Goal: Task Accomplishment & Management: Manage account settings

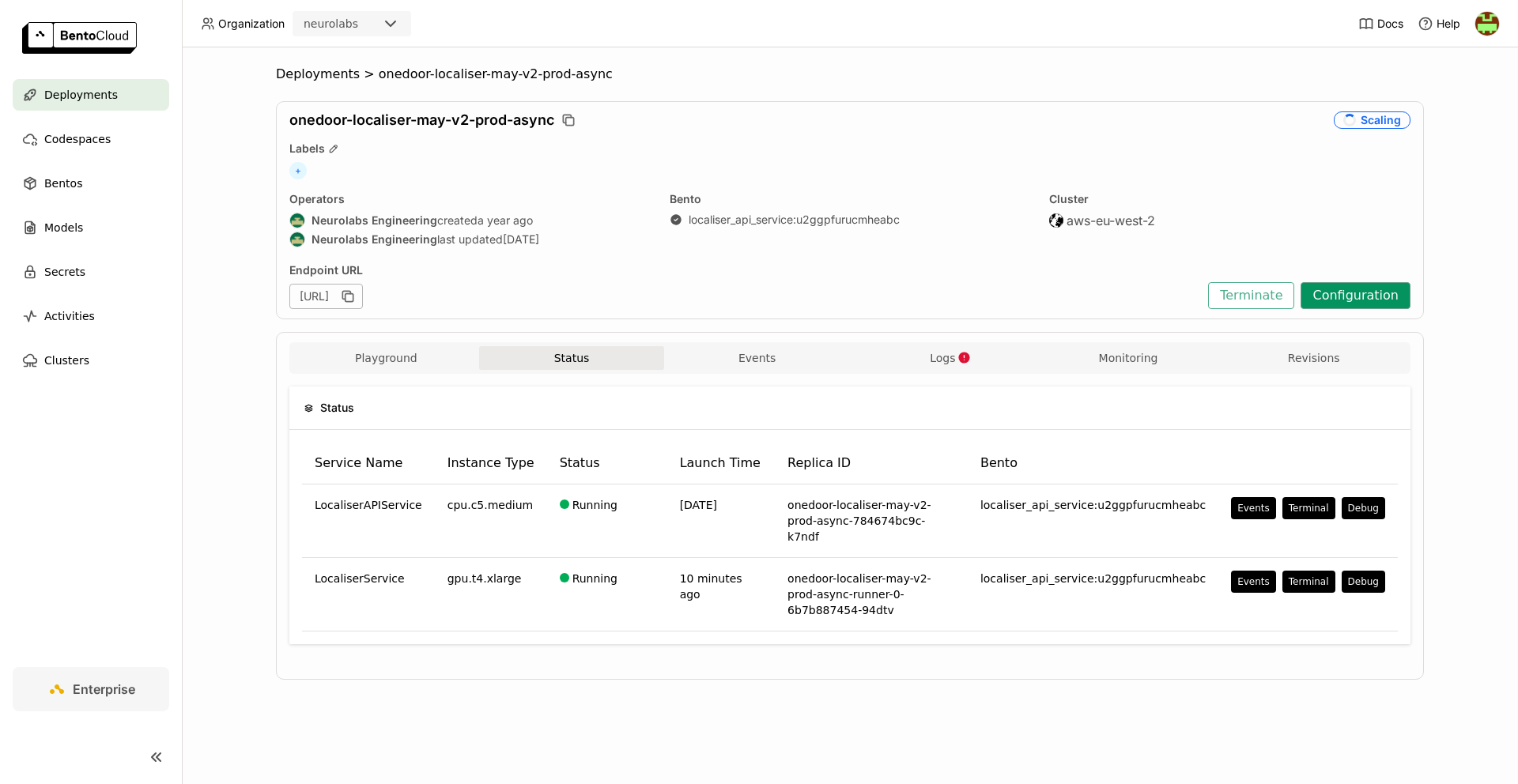
click at [1382, 292] on button "Configuration" at bounding box center [1355, 295] width 110 height 27
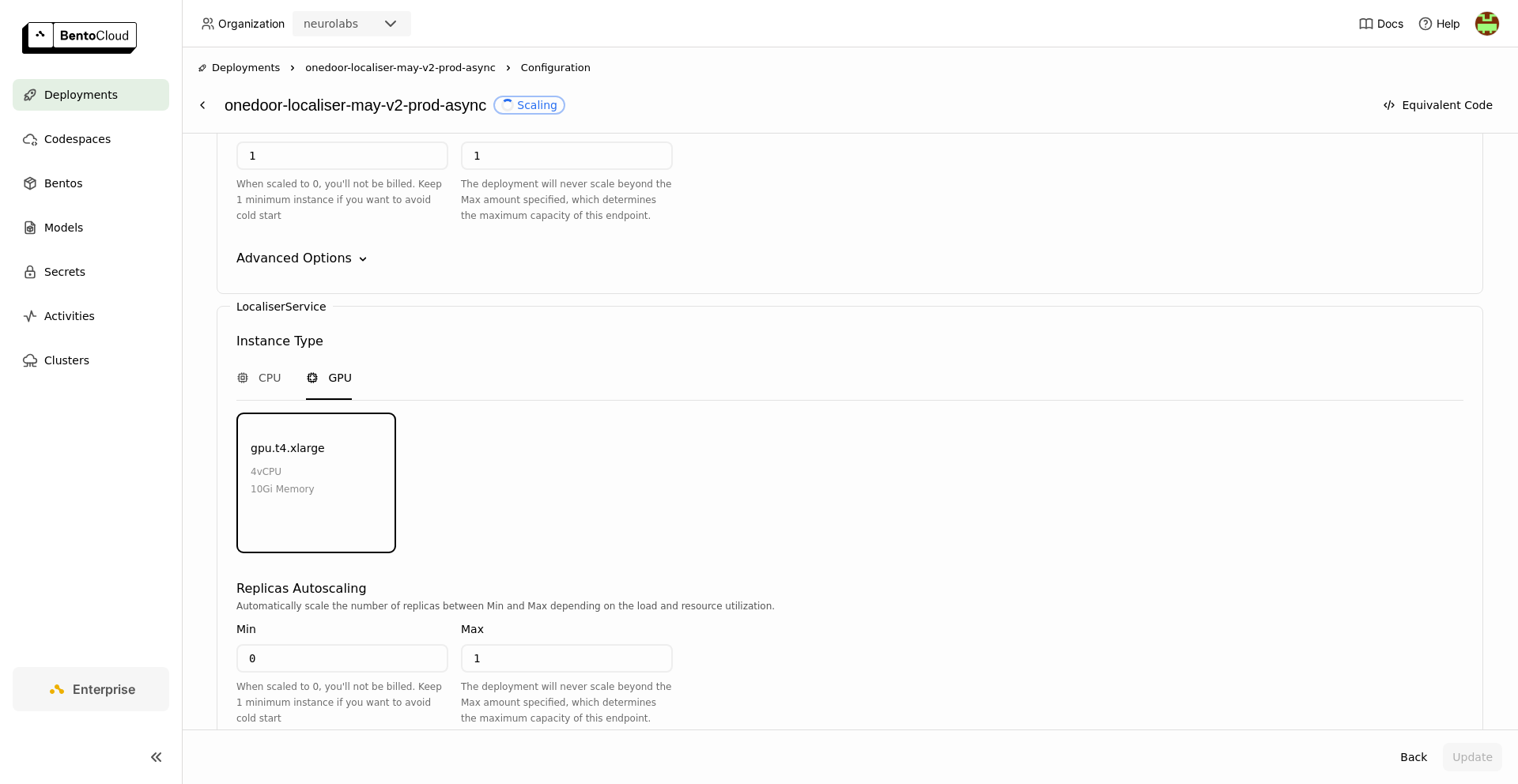
scroll to position [1676, 0]
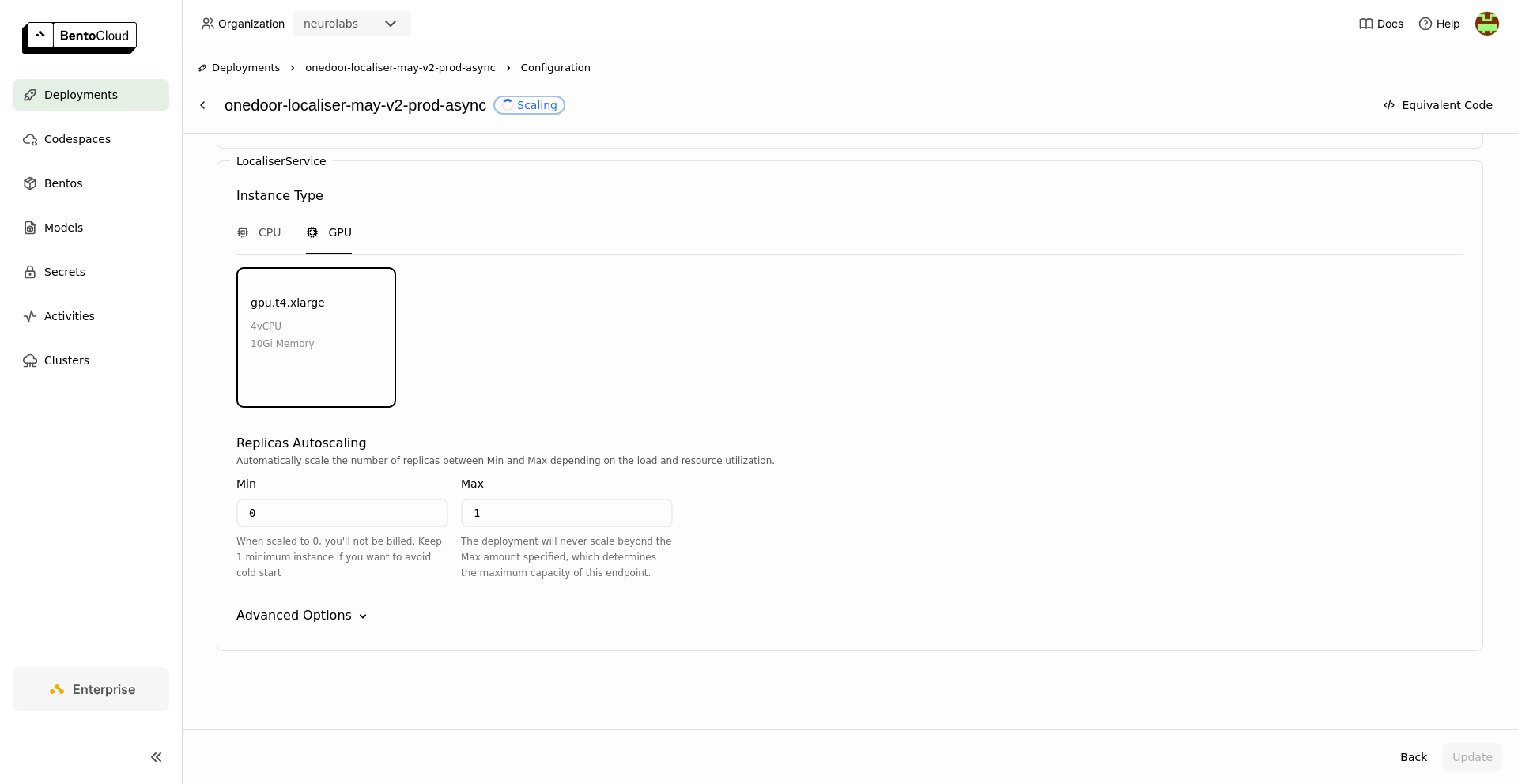
click at [325, 520] on input "0" at bounding box center [342, 512] width 209 height 25
drag, startPoint x: 352, startPoint y: 513, endPoint x: 191, endPoint y: 511, distance: 161.0
click at [191, 511] on div "Select a Bento A Bento is an AI application packaged with BentoML, it includes …" at bounding box center [850, 432] width 1336 height 596
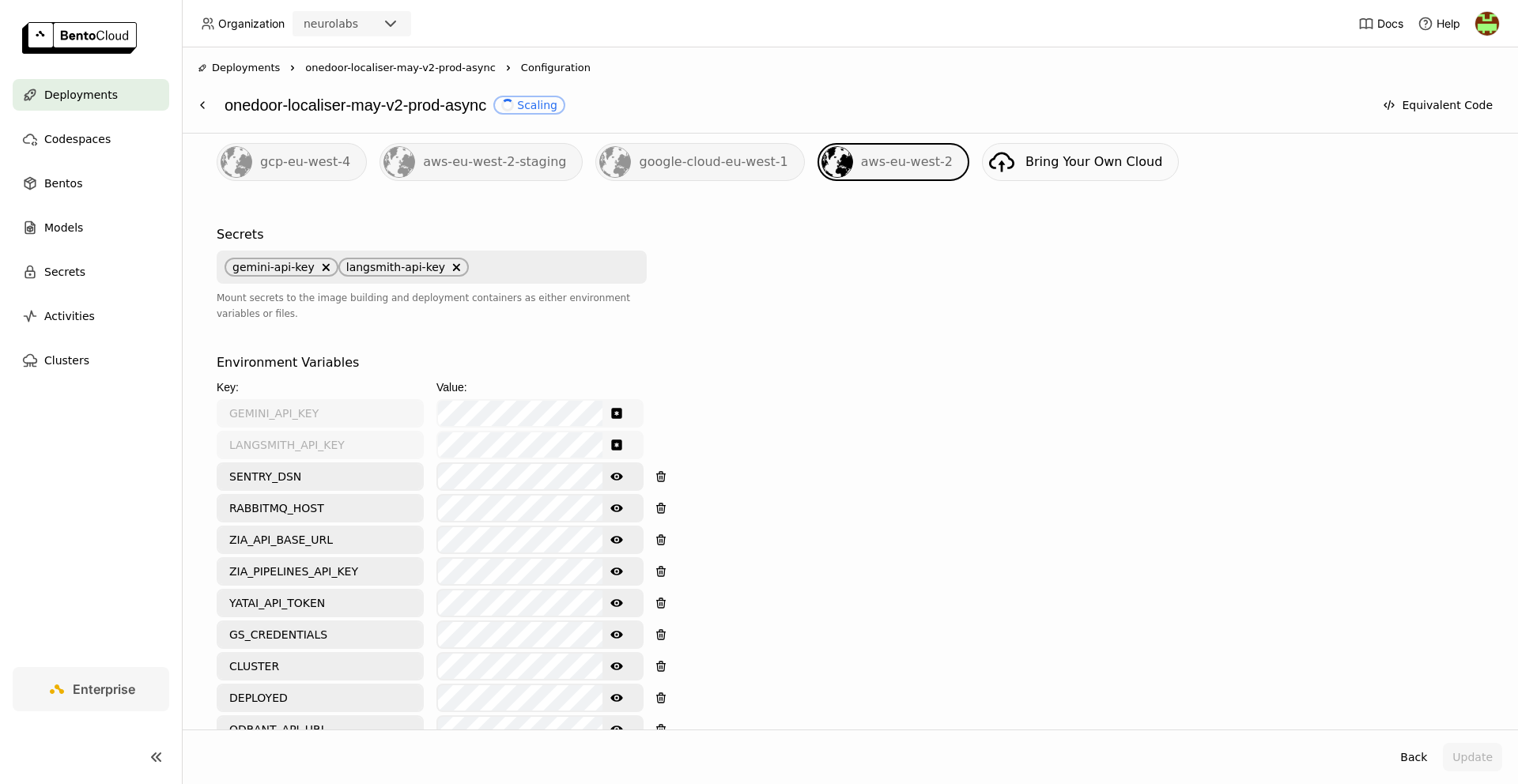
scroll to position [0, 0]
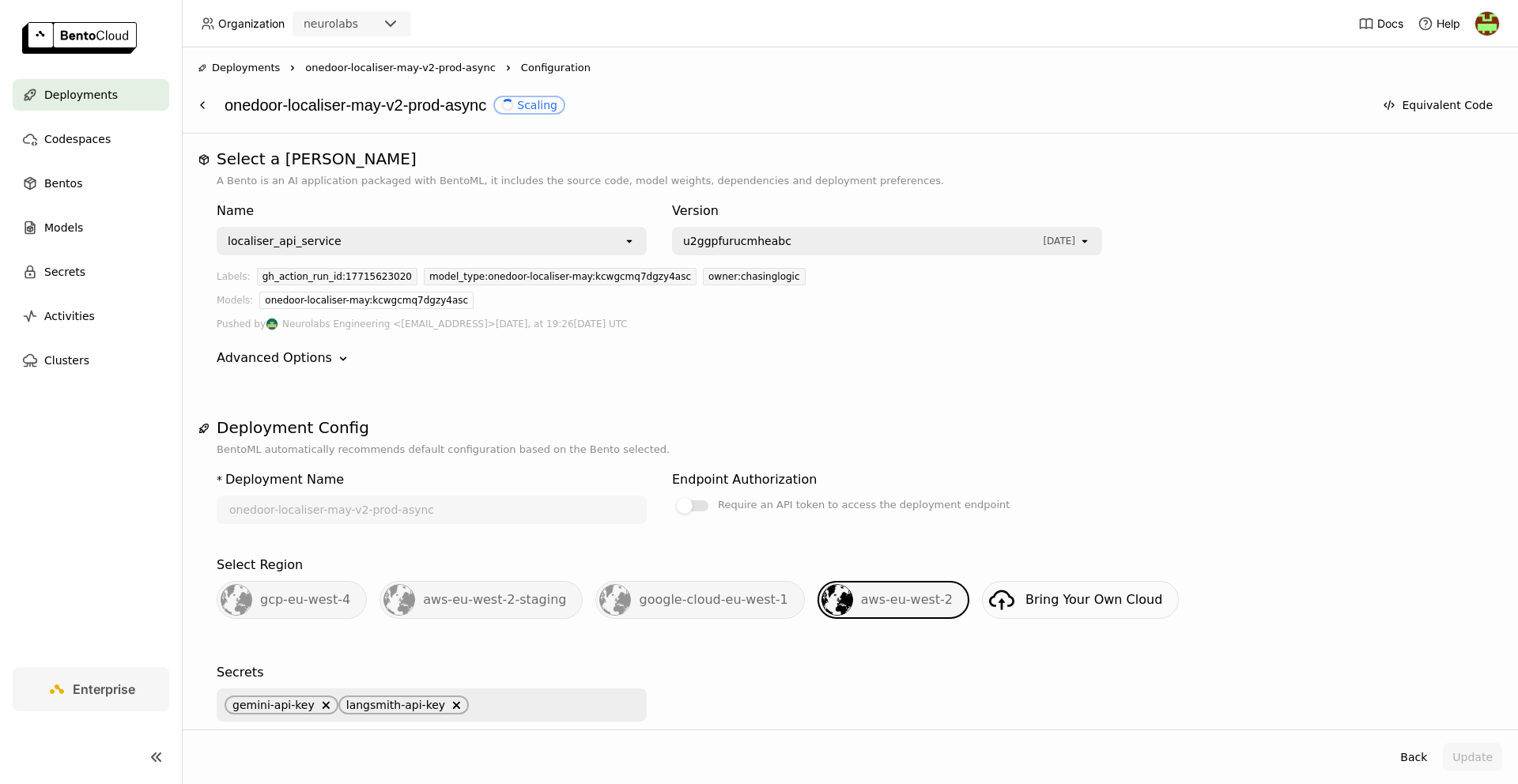
type input "1"
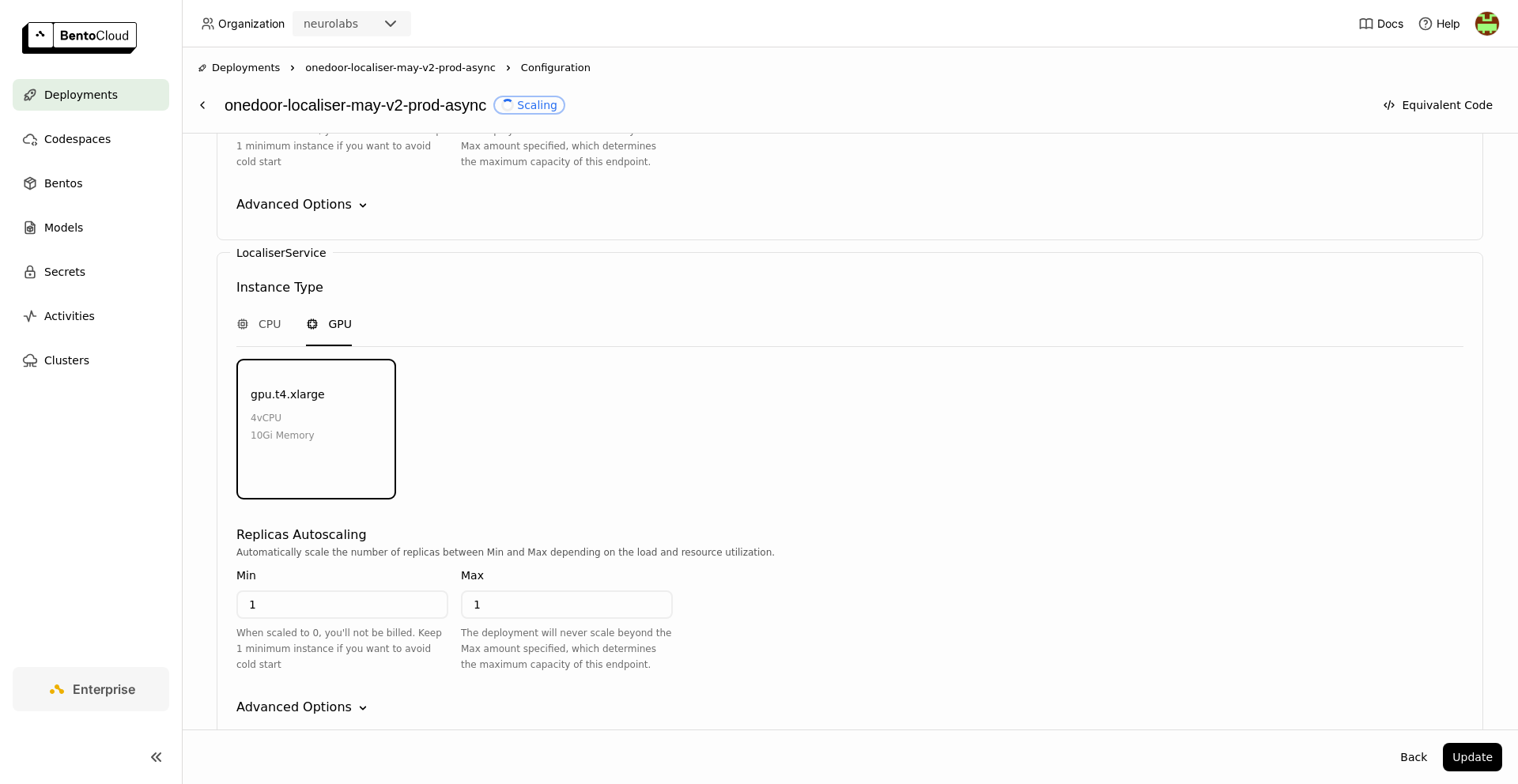
scroll to position [1676, 0]
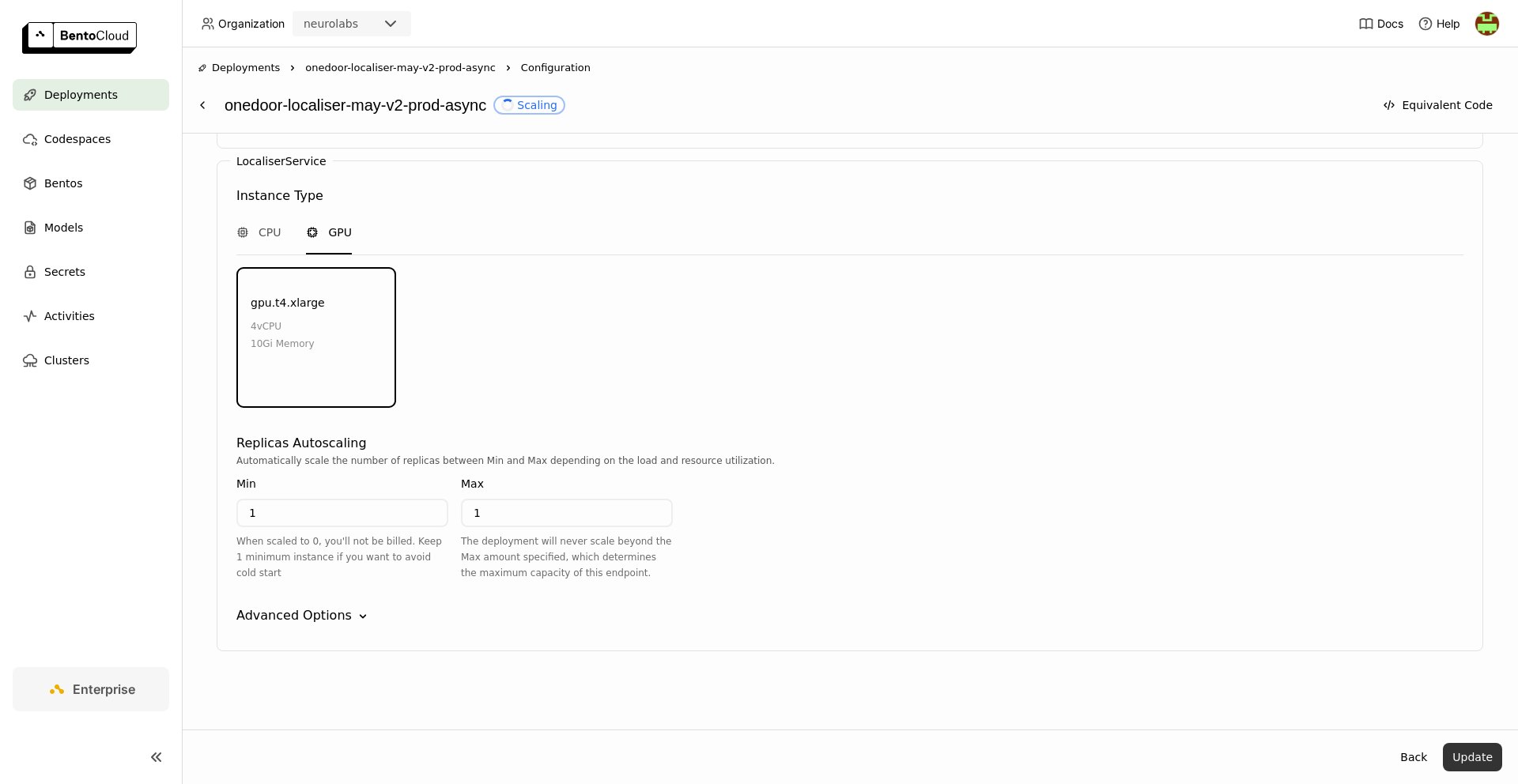
click at [1466, 751] on button "Update" at bounding box center [1472, 757] width 59 height 28
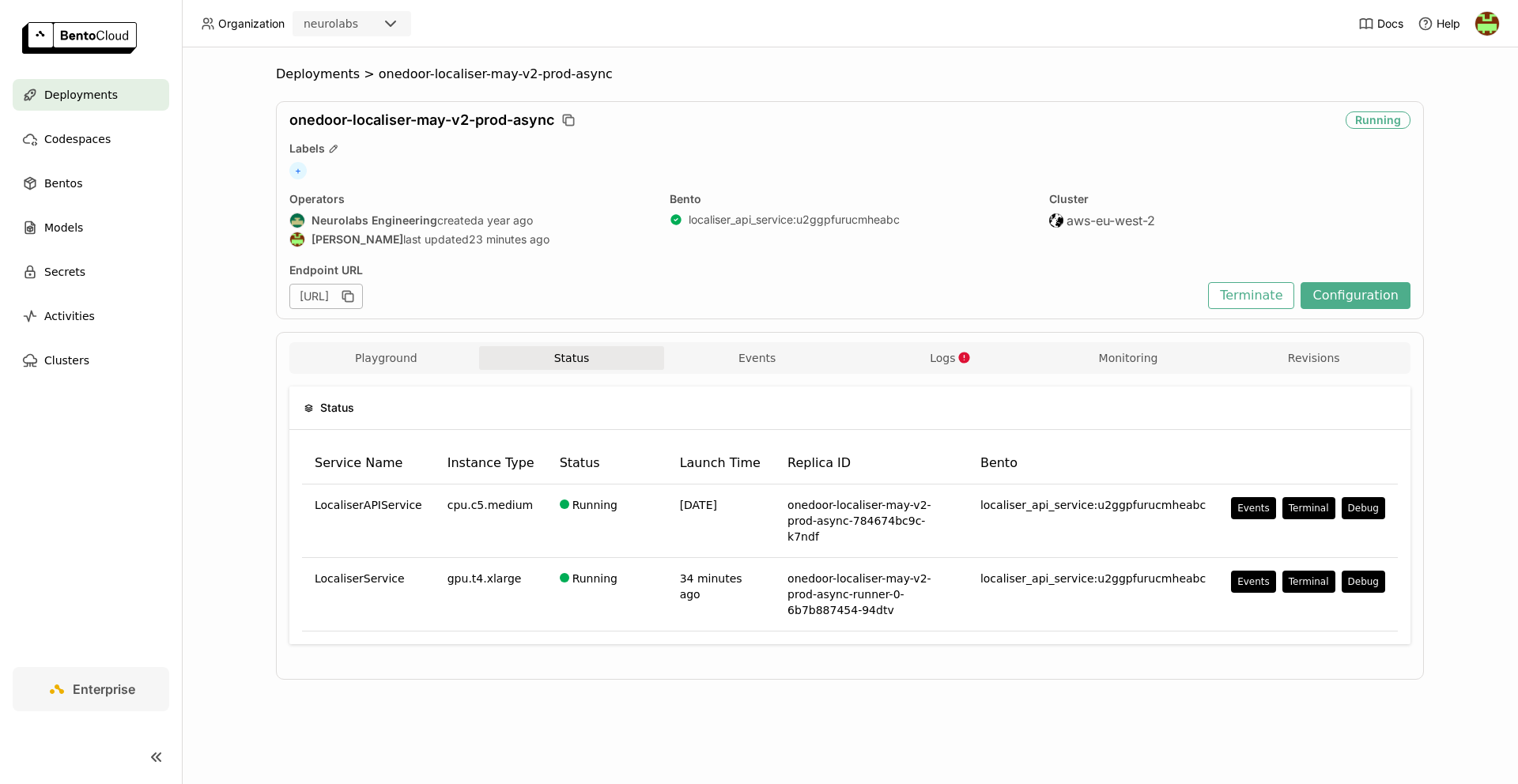
click at [862, 701] on div "Deployments > onedoor-localiser-may-v2-prod-async onedoor-localiser-may-v2-prod…" at bounding box center [850, 416] width 1336 height 736
click at [324, 67] on span "Deployments" at bounding box center [317, 74] width 83 height 16
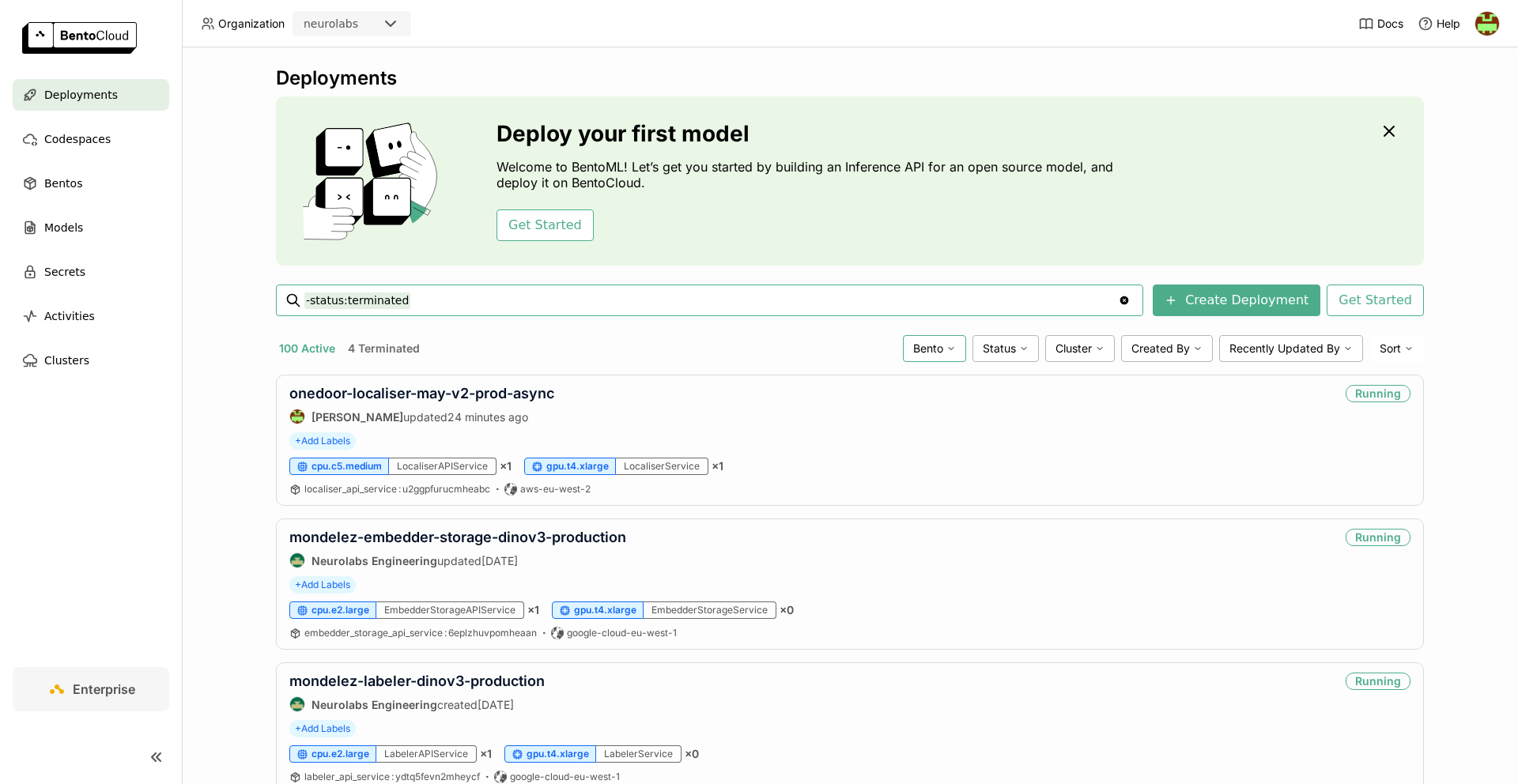
click at [939, 345] on span "Bento" at bounding box center [928, 348] width 30 height 14
click at [948, 350] on icon at bounding box center [951, 348] width 9 height 9
click at [1022, 358] on div "Status" at bounding box center [1005, 348] width 67 height 27
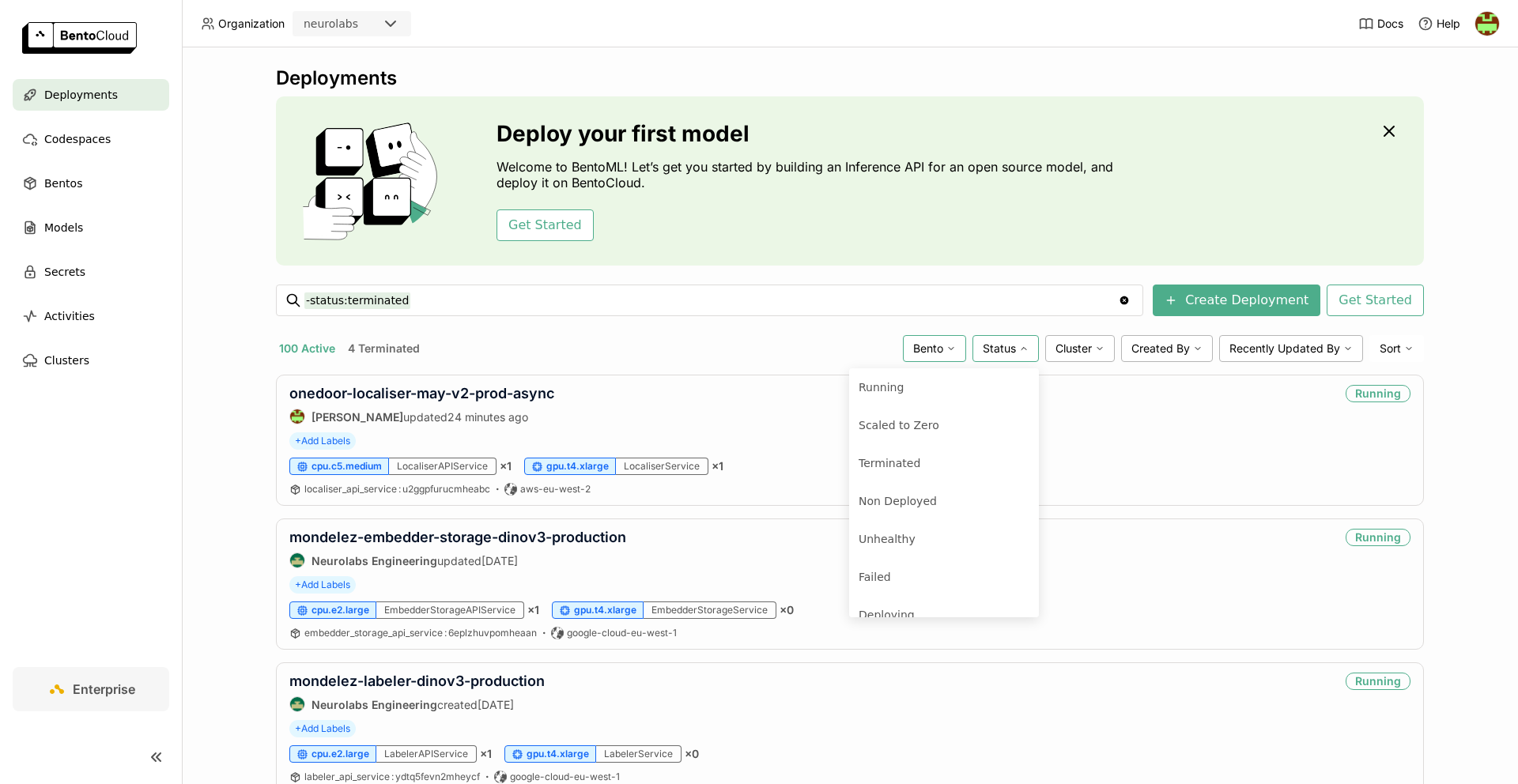
click at [1022, 353] on div "Status" at bounding box center [1005, 348] width 67 height 27
click at [1094, 351] on div "Cluster" at bounding box center [1079, 348] width 69 height 27
click at [1094, 349] on div "Cluster" at bounding box center [1079, 348] width 69 height 27
click at [1182, 348] on span "Created By" at bounding box center [1160, 348] width 58 height 14
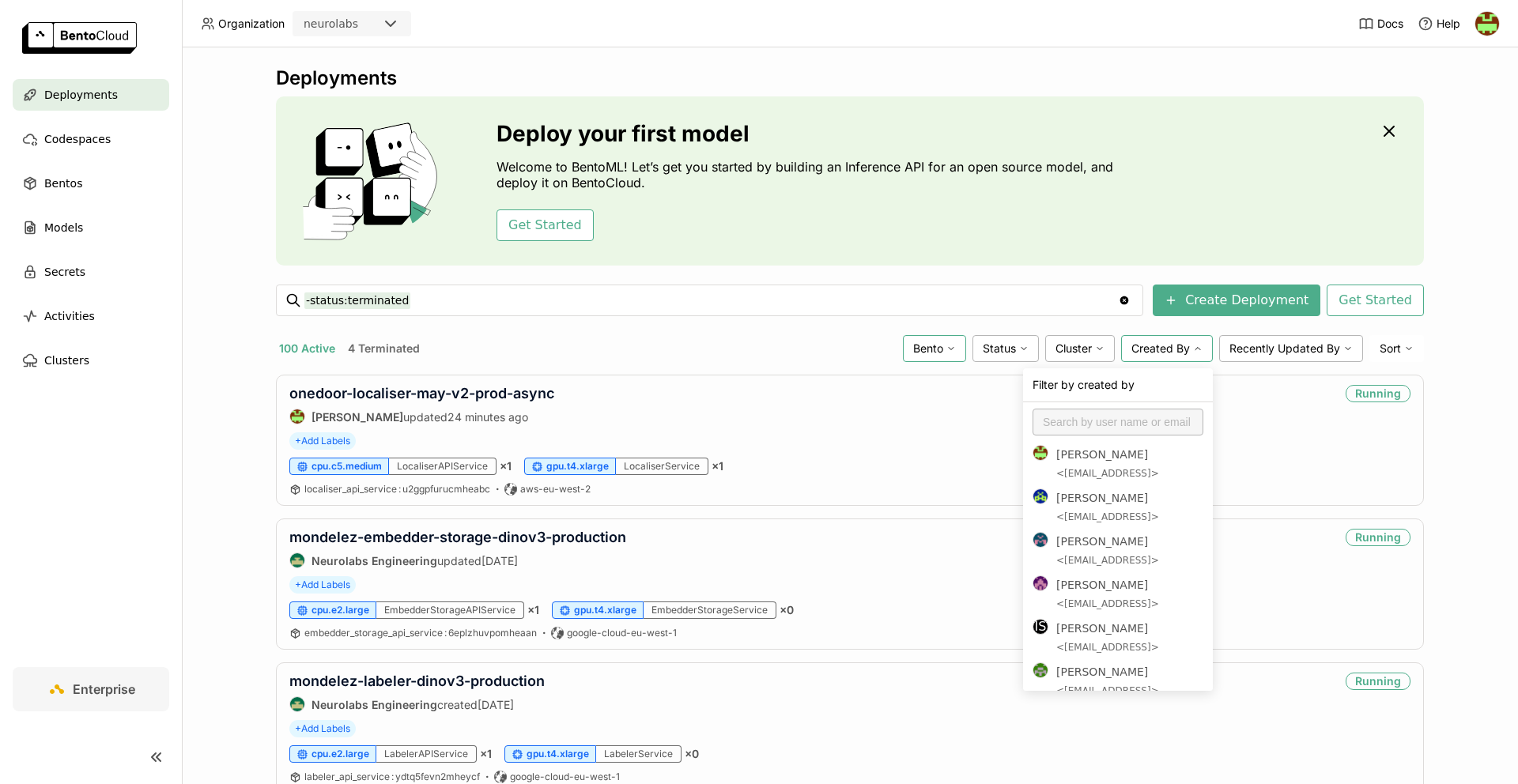
click at [1190, 348] on span "Created By" at bounding box center [1160, 348] width 58 height 14
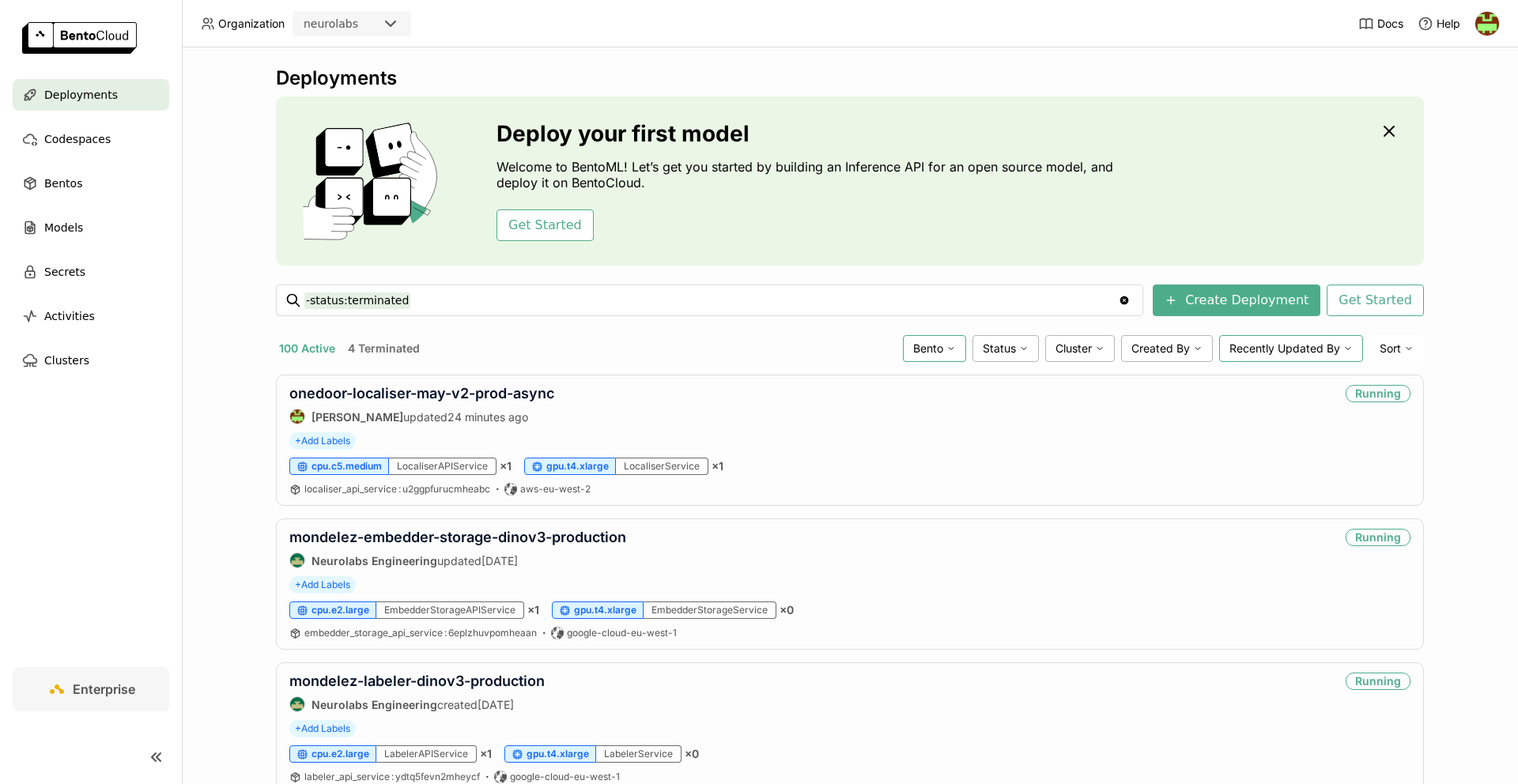
click at [1329, 349] on span "Recently Updated By" at bounding box center [1285, 348] width 111 height 14
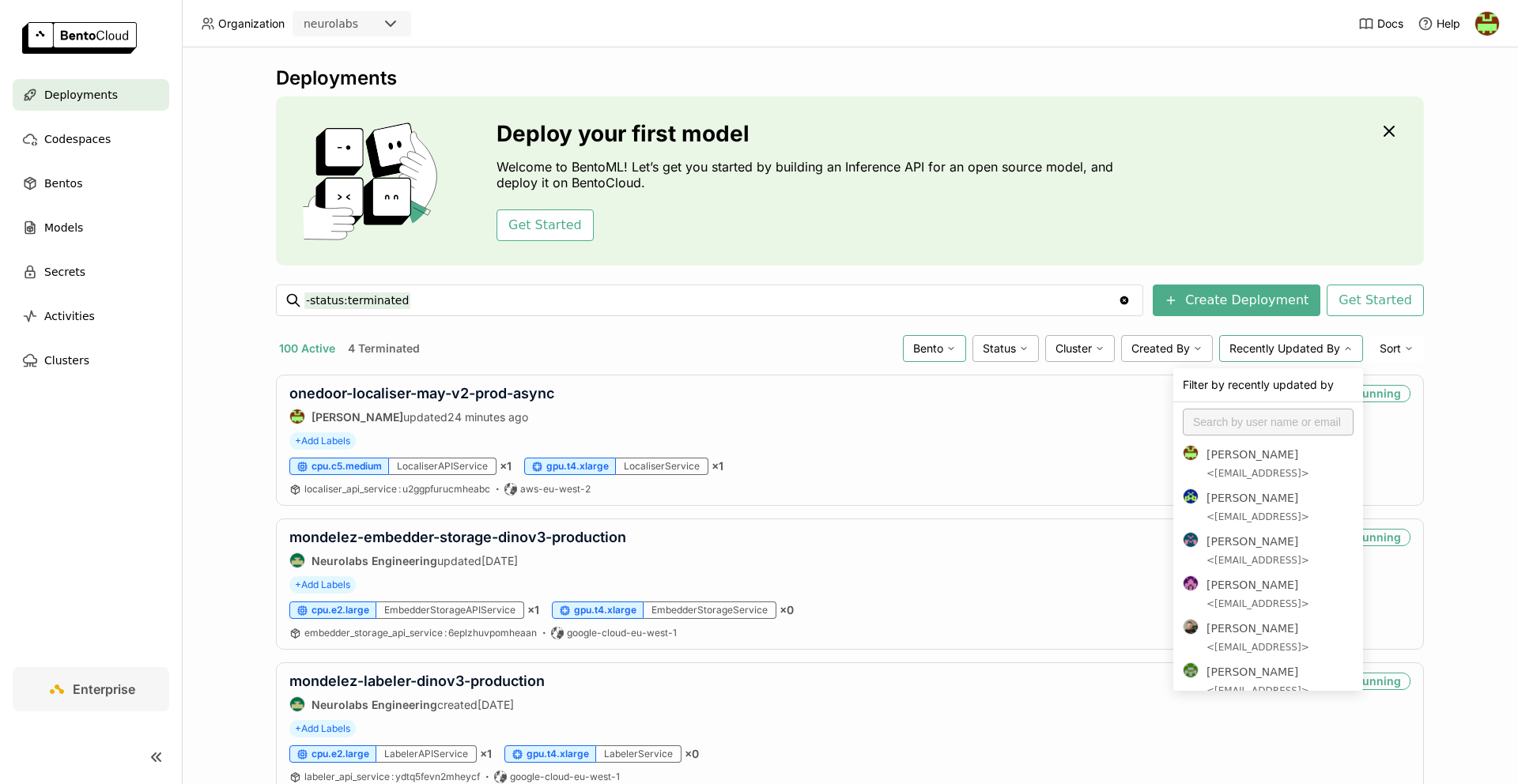
click at [1332, 349] on span "Recently Updated By" at bounding box center [1285, 348] width 111 height 14
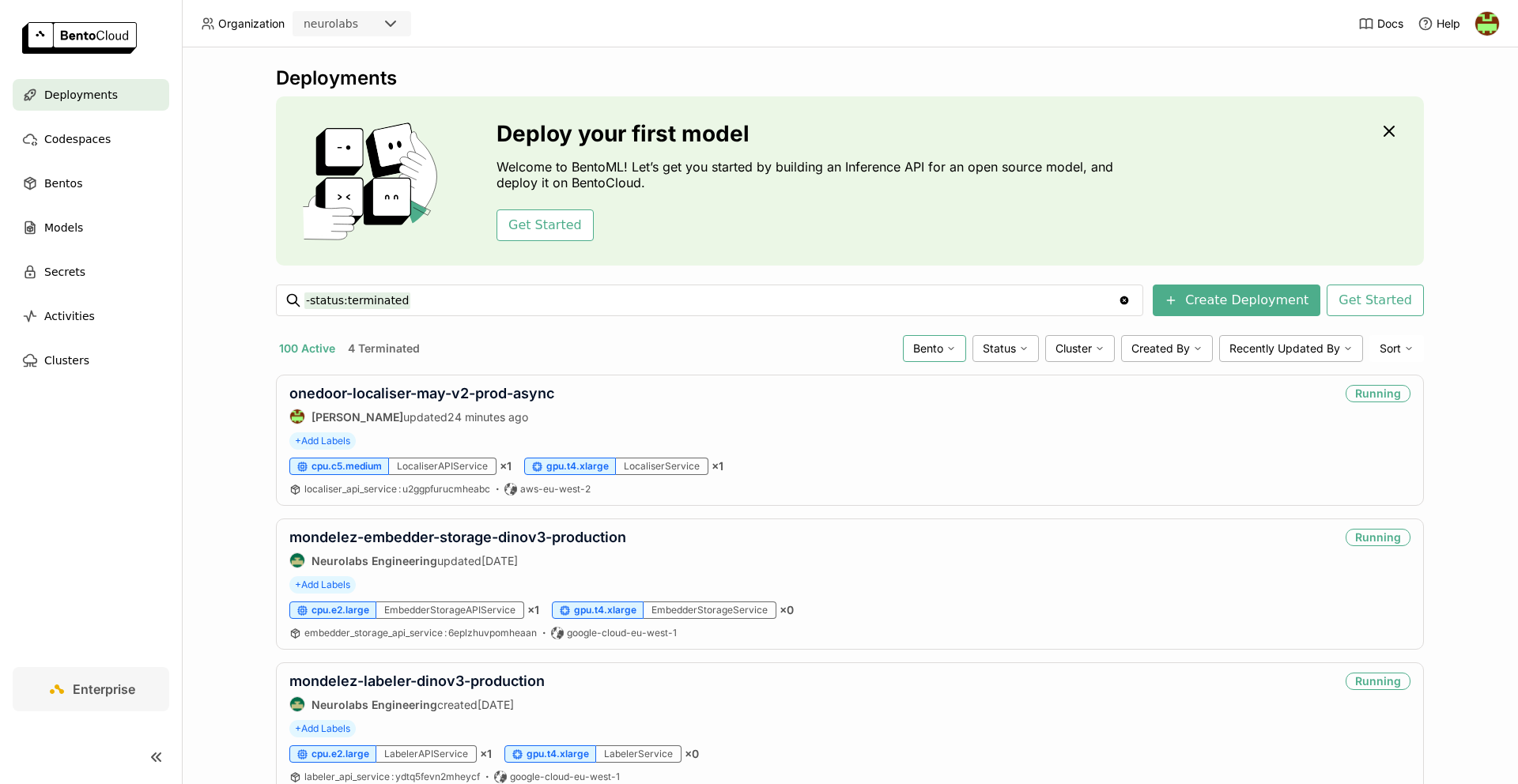
click at [473, 300] on input "-status:terminated" at bounding box center [711, 300] width 813 height 25
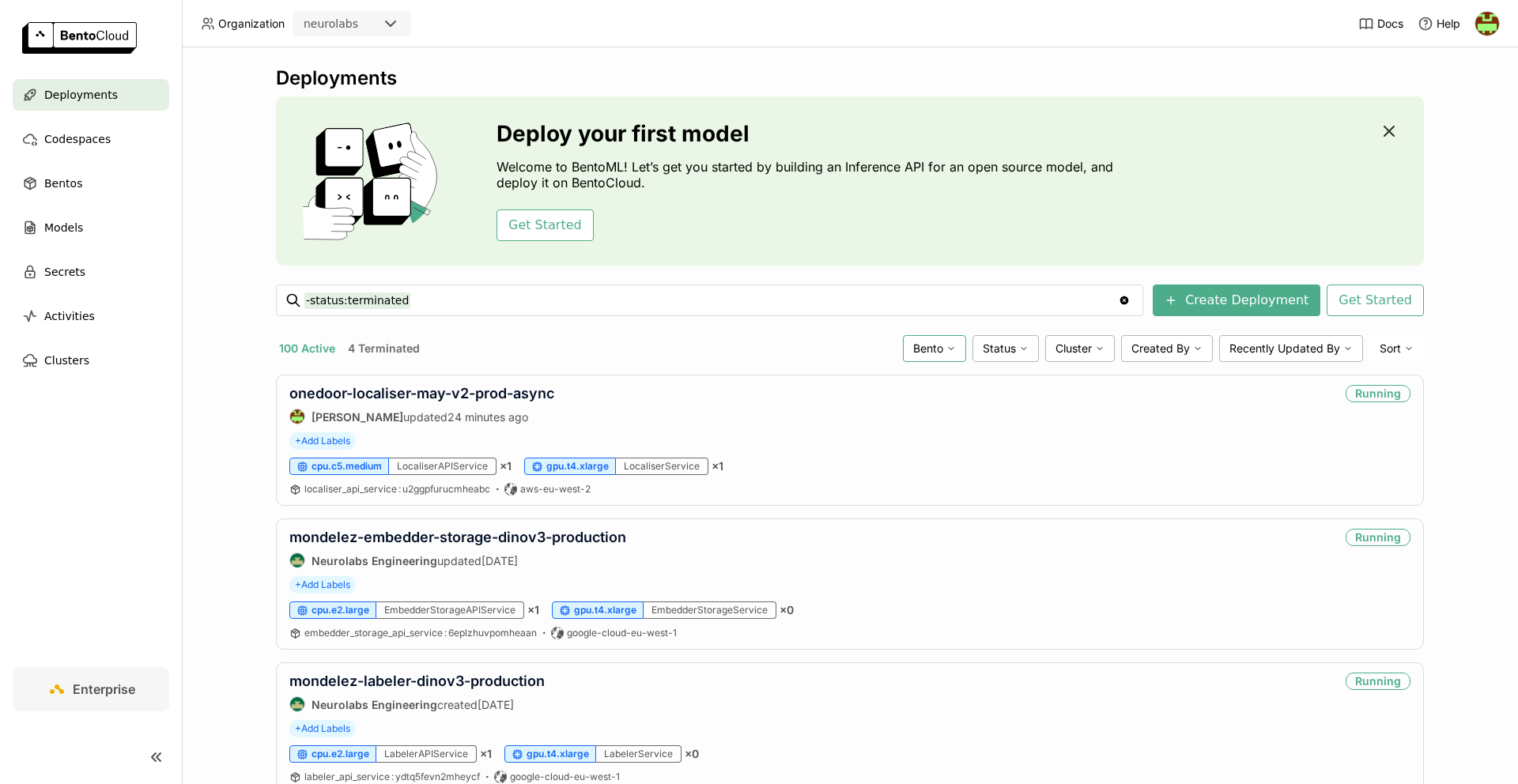
click at [1388, 132] on icon "button" at bounding box center [1389, 131] width 9 height 9
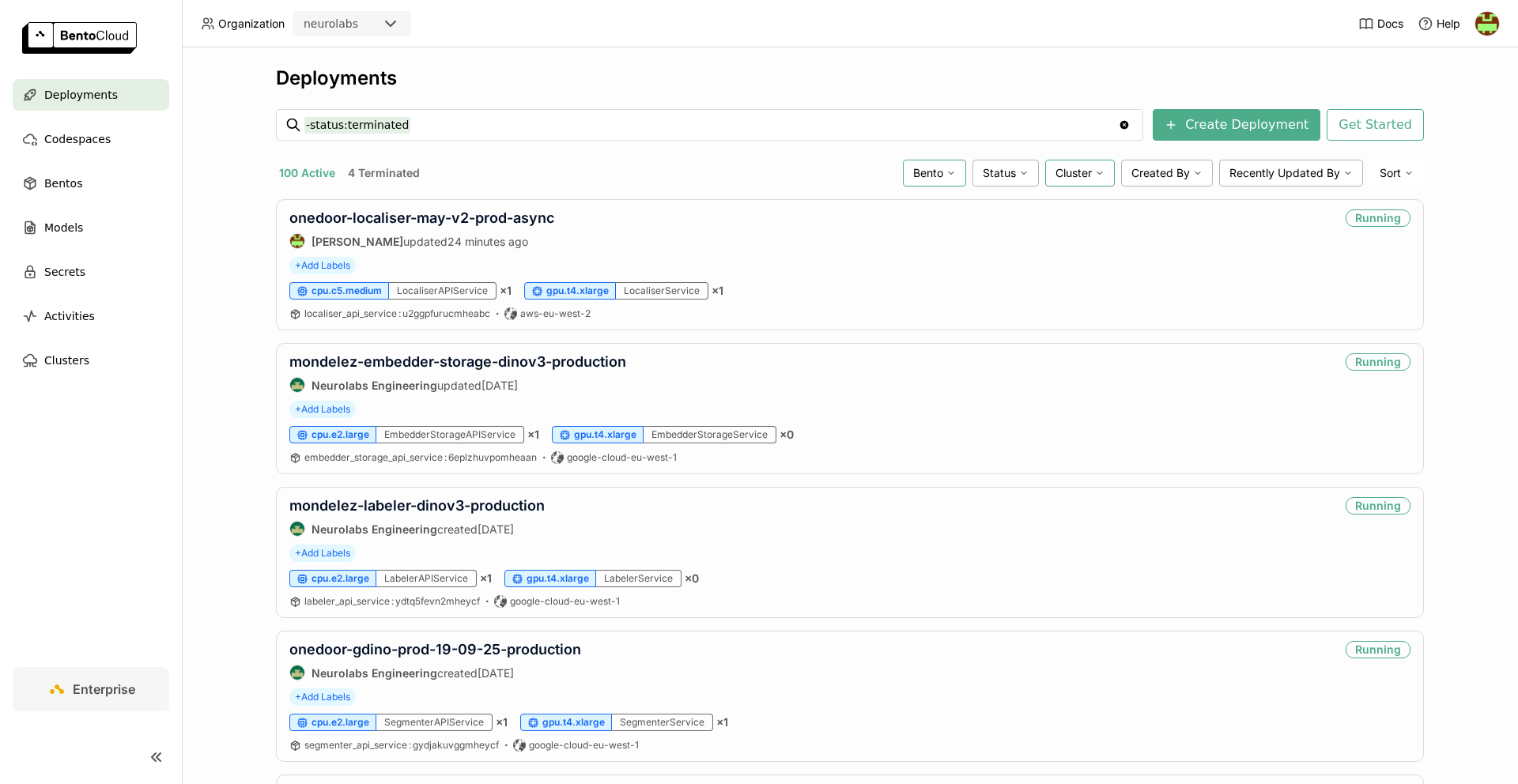
click at [1105, 172] on icon at bounding box center [1099, 173] width 9 height 9
click at [986, 353] on div "aws-eu-west-2" at bounding box center [1019, 360] width 171 height 19
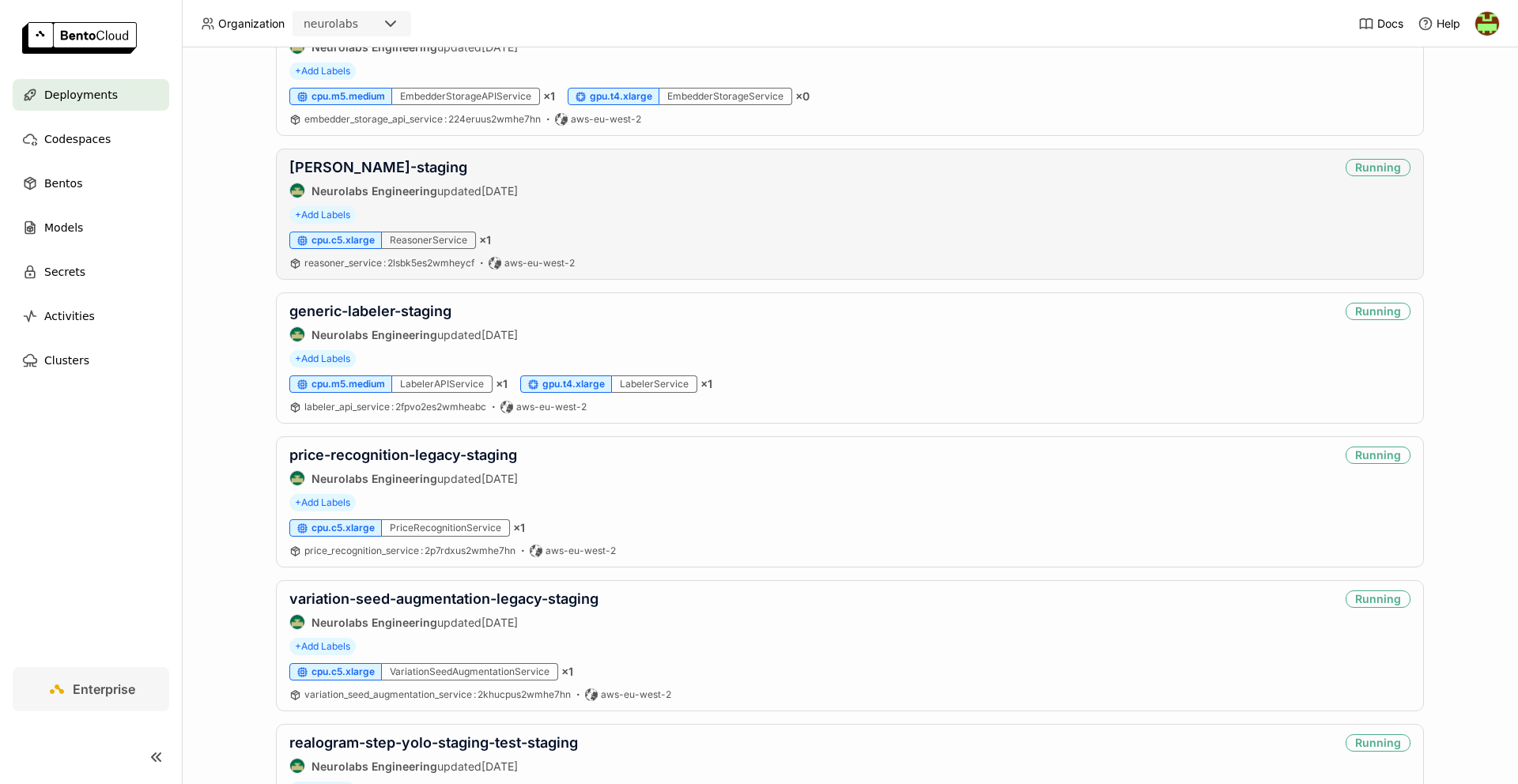
scroll to position [625, 0]
